Goal: Subscribe to service/newsletter

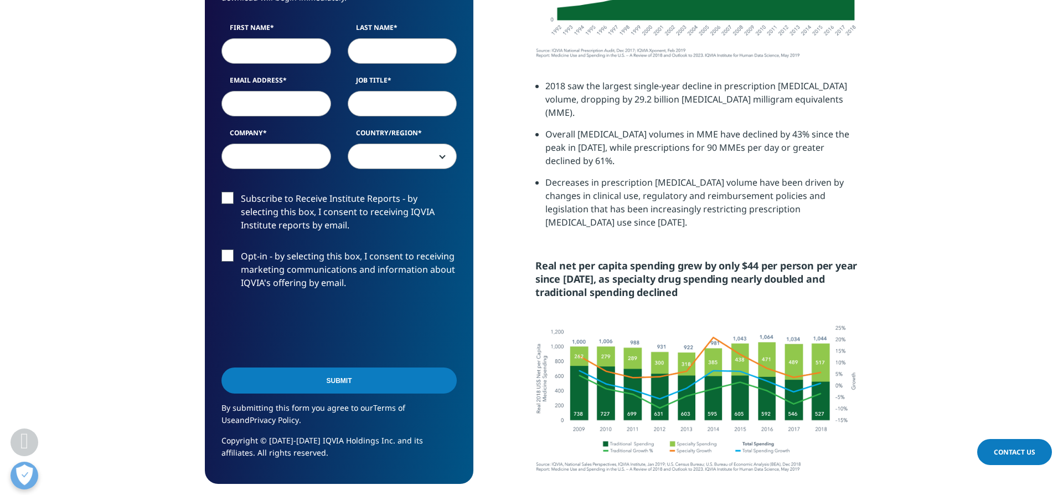
scroll to position [1689, 0]
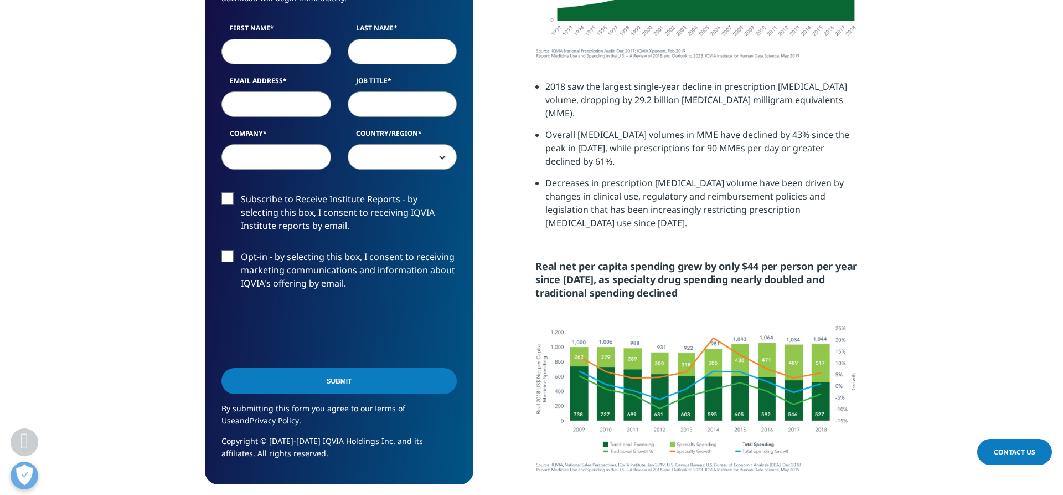
click at [230, 204] on label "Subscribe to Receive Institute Reports - by selecting this box, I consent to re…" at bounding box center [339, 215] width 235 height 46
click at [241, 192] on input "Subscribe to Receive Institute Reports - by selecting this box, I consent to re…" at bounding box center [241, 192] width 0 height 0
click at [316, 52] on input "First Name" at bounding box center [277, 51] width 110 height 25
click at [253, 54] on input "First Name" at bounding box center [277, 51] width 110 height 25
type input "[PERSON_NAME]"
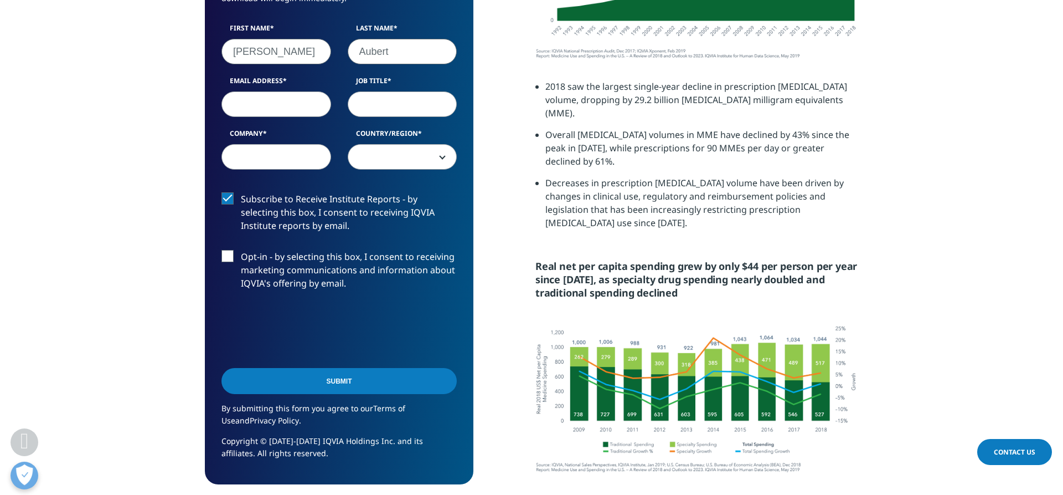
type input "Aubert"
click at [277, 106] on input "Email Address" at bounding box center [277, 103] width 110 height 25
click at [317, 106] on input "Email Address" at bounding box center [277, 103] width 110 height 25
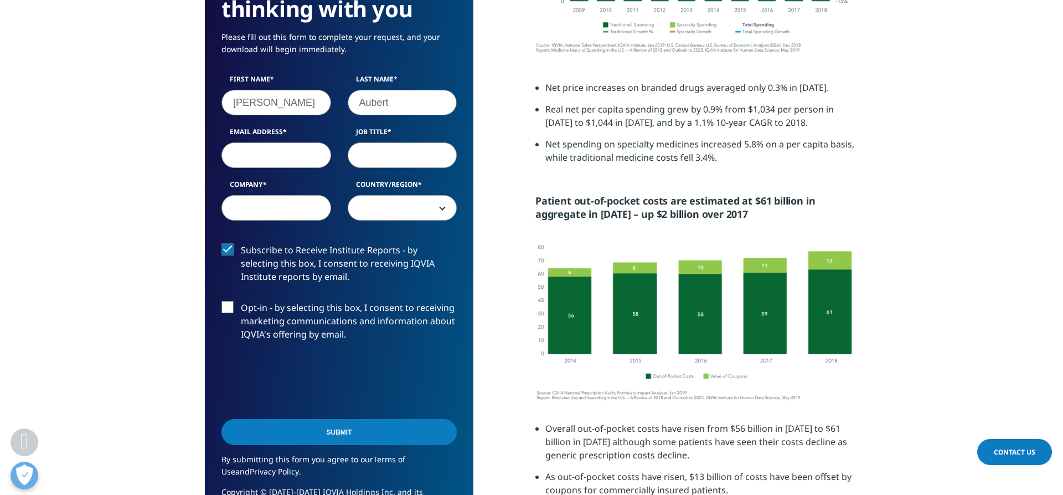
scroll to position [2108, 0]
click at [280, 153] on input "Email Address" at bounding box center [277, 154] width 110 height 25
type input "[PERSON_NAME][EMAIL_ADDRESS][DOMAIN_NAME]"
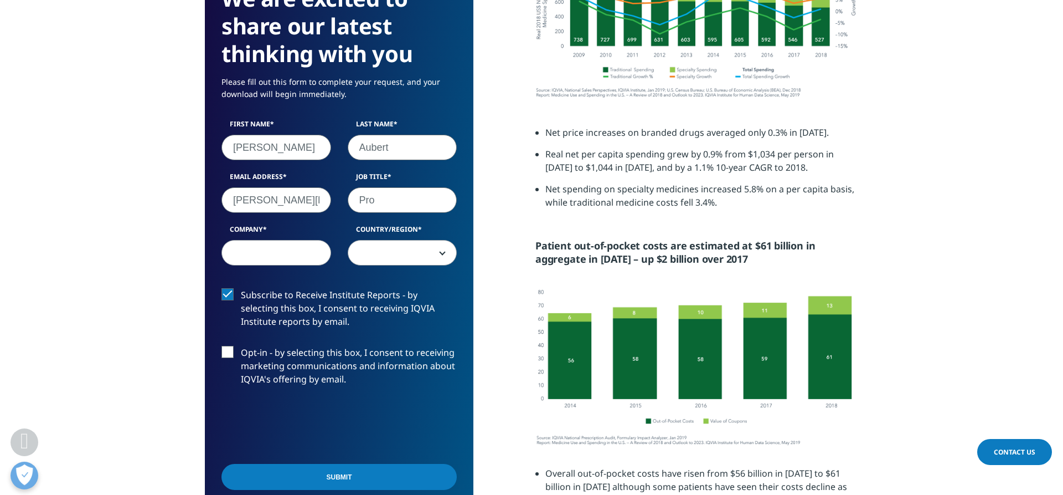
scroll to position [2062, 0]
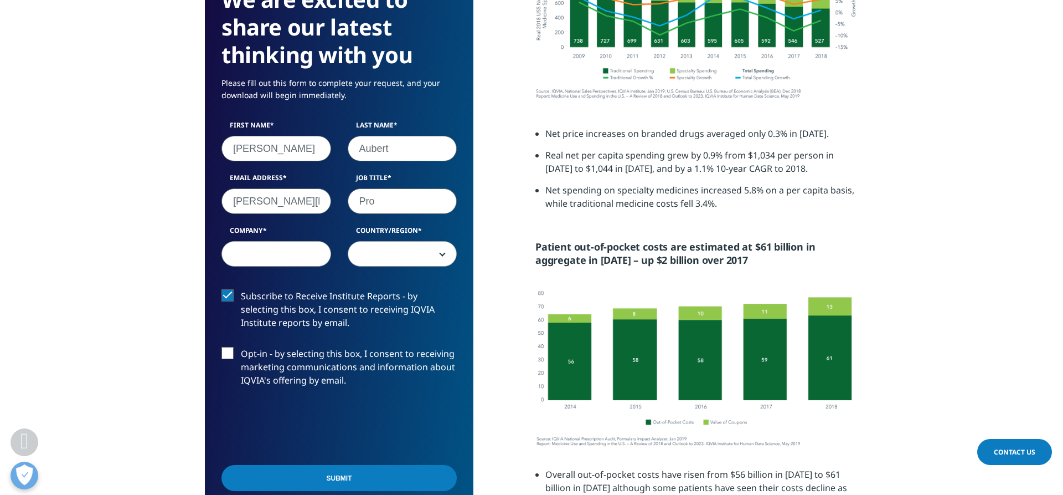
type input "Pro"
click at [267, 152] on input "[PERSON_NAME]" at bounding box center [277, 148] width 110 height 25
type input "R"
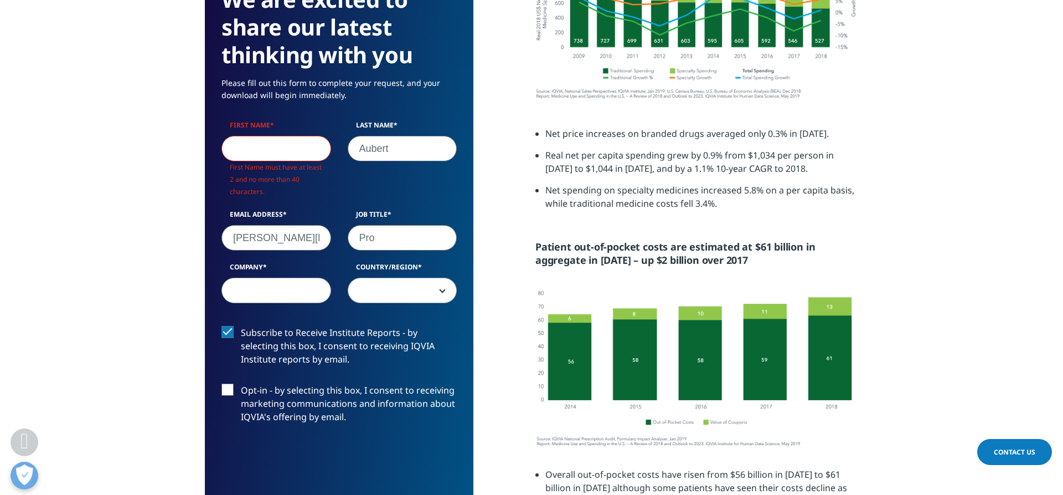
scroll to position [624, 269]
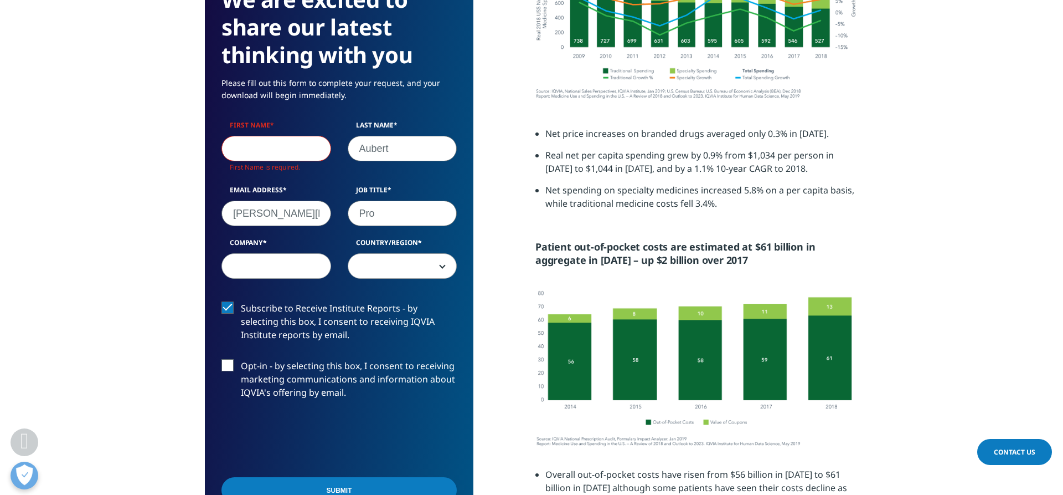
click at [404, 150] on input "Aubert" at bounding box center [403, 148] width 110 height 25
type input "A"
click at [323, 206] on input "[PERSON_NAME][EMAIL_ADDRESS][DOMAIN_NAME]" at bounding box center [277, 212] width 110 height 25
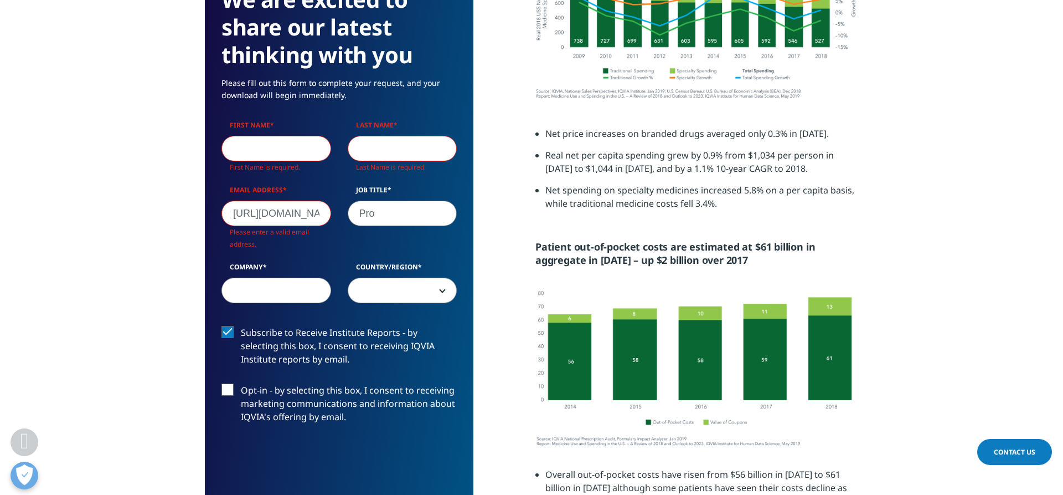
scroll to position [649, 269]
type input "b"
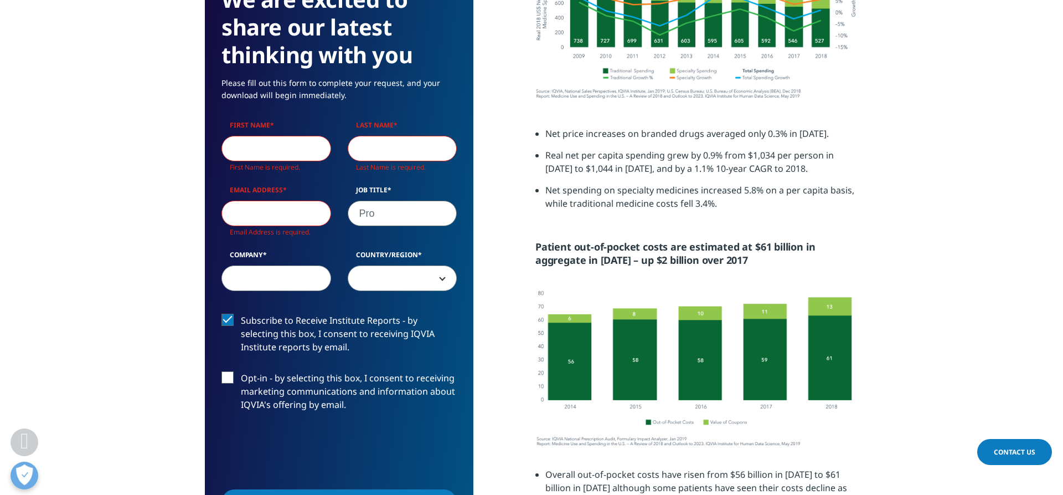
click at [386, 213] on input "Pro" at bounding box center [403, 212] width 110 height 25
type input "P"
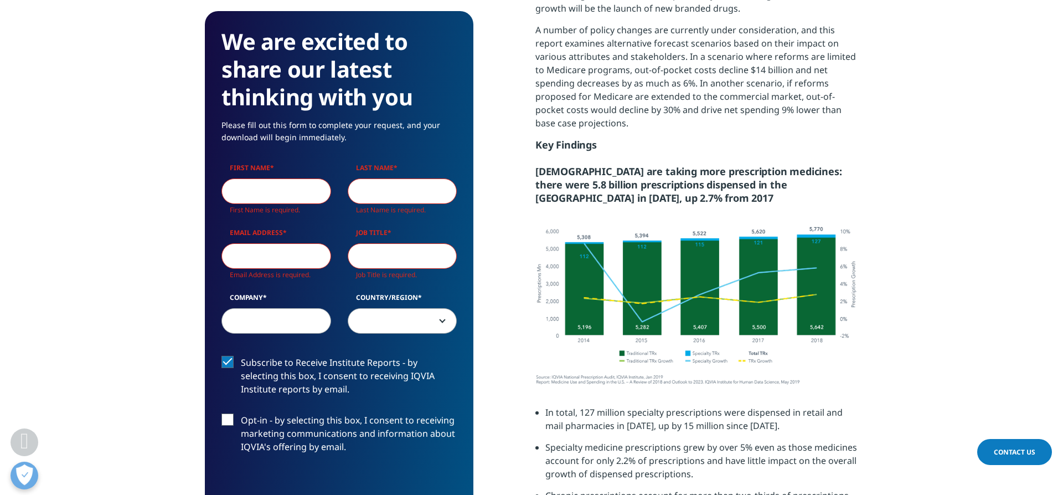
scroll to position [973, 0]
